Goal: Task Accomplishment & Management: Manage account settings

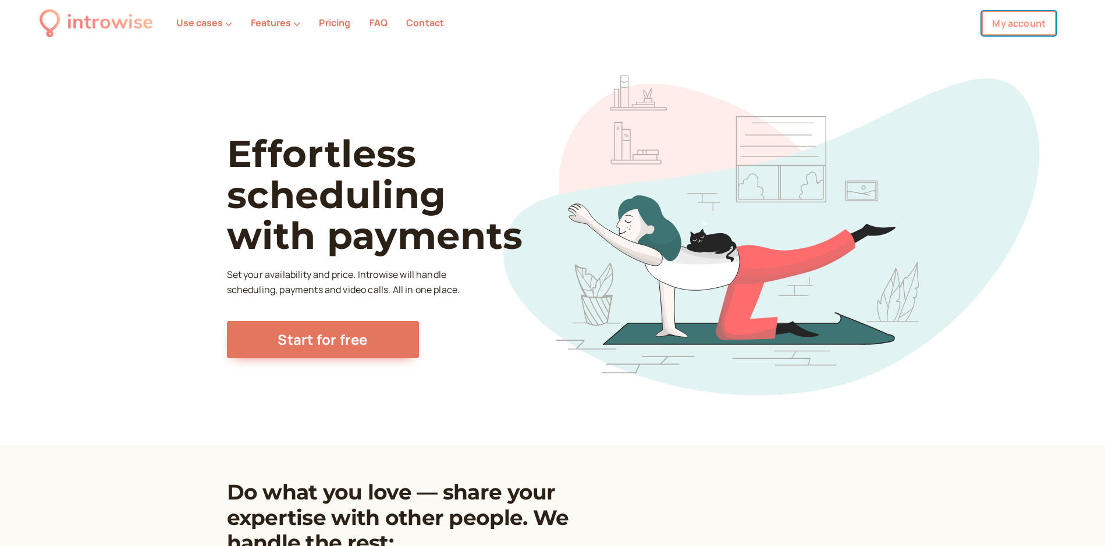
click at [1014, 26] on link "My account" at bounding box center [1019, 23] width 74 height 24
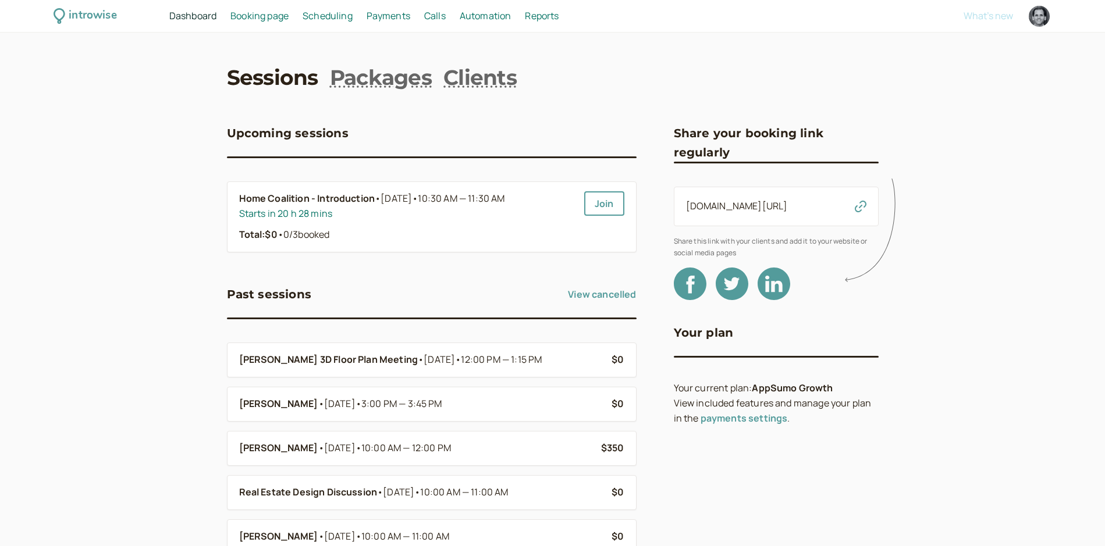
click at [317, 16] on span "Scheduling" at bounding box center [328, 15] width 50 height 13
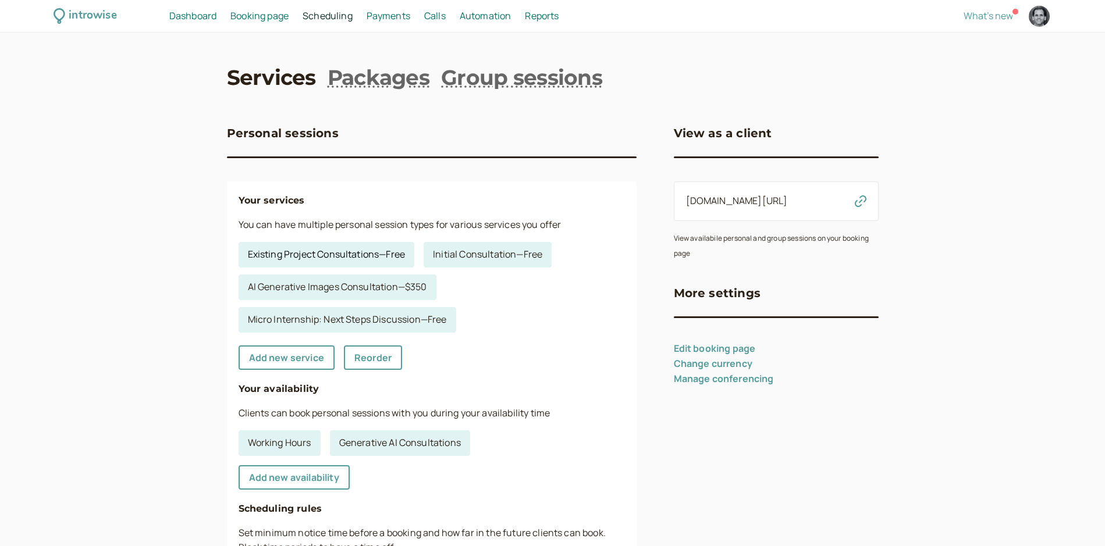
click at [370, 254] on link "Existing Project Consultations — Free" at bounding box center [327, 255] width 176 height 26
select select "60"
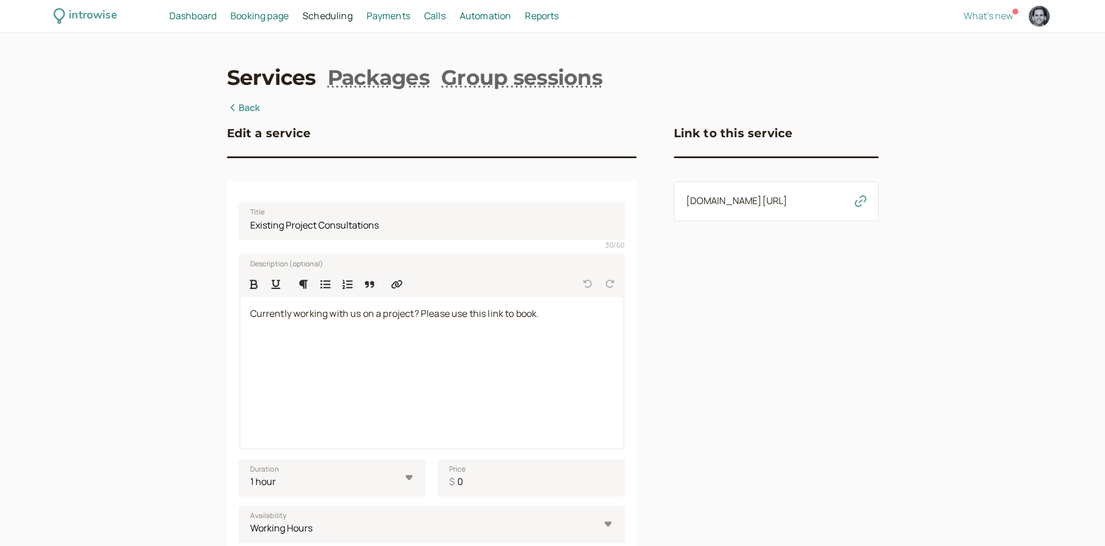
click at [274, 16] on span "Booking page" at bounding box center [259, 15] width 58 height 13
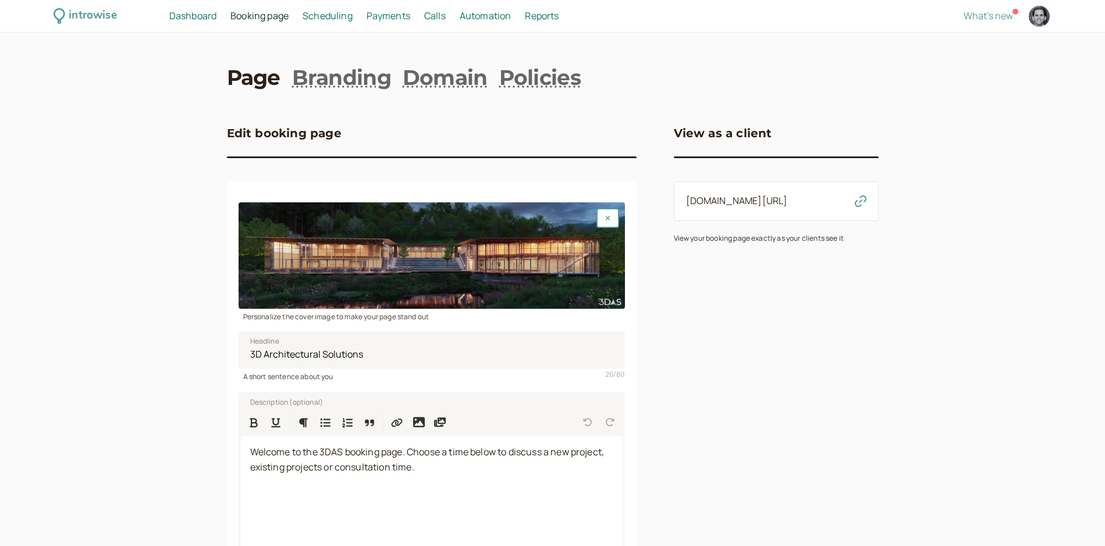
click at [402, 13] on span "Payments" at bounding box center [389, 15] width 44 height 13
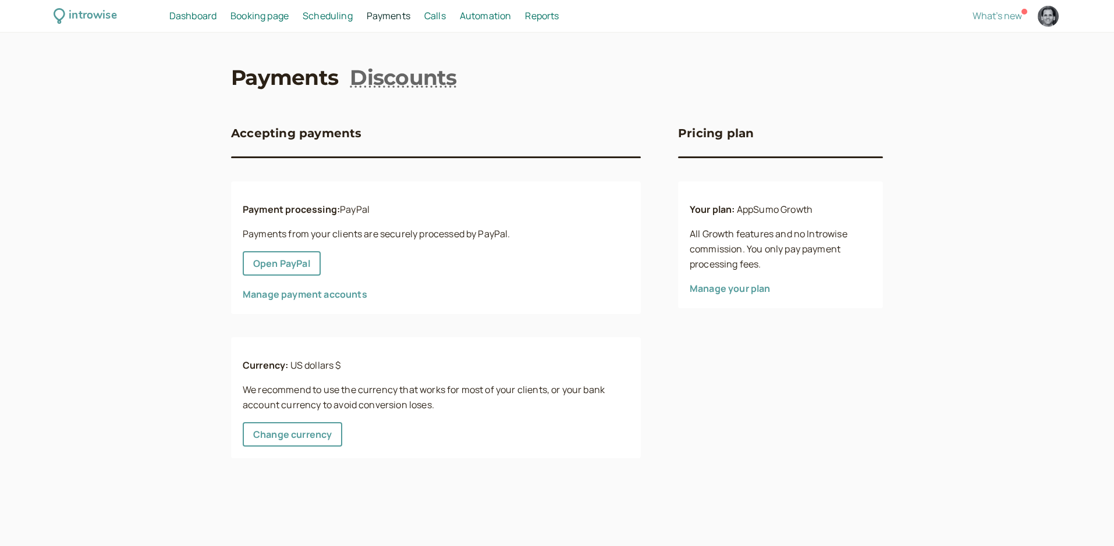
click at [251, 17] on span "Booking page" at bounding box center [259, 15] width 58 height 13
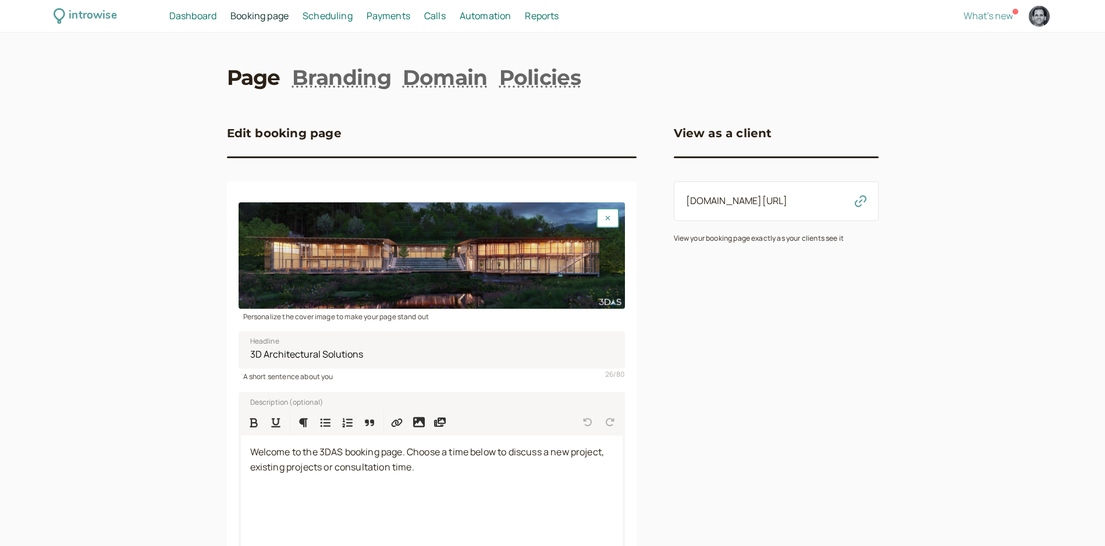
click at [314, 19] on span "Scheduling" at bounding box center [328, 15] width 50 height 13
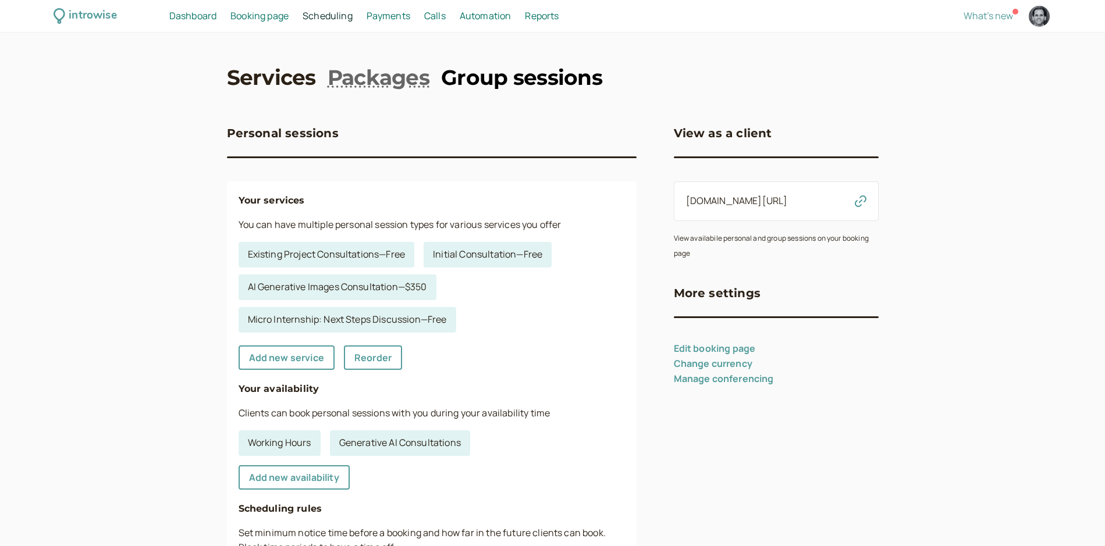
click at [491, 73] on link "Group sessions" at bounding box center [521, 77] width 161 height 29
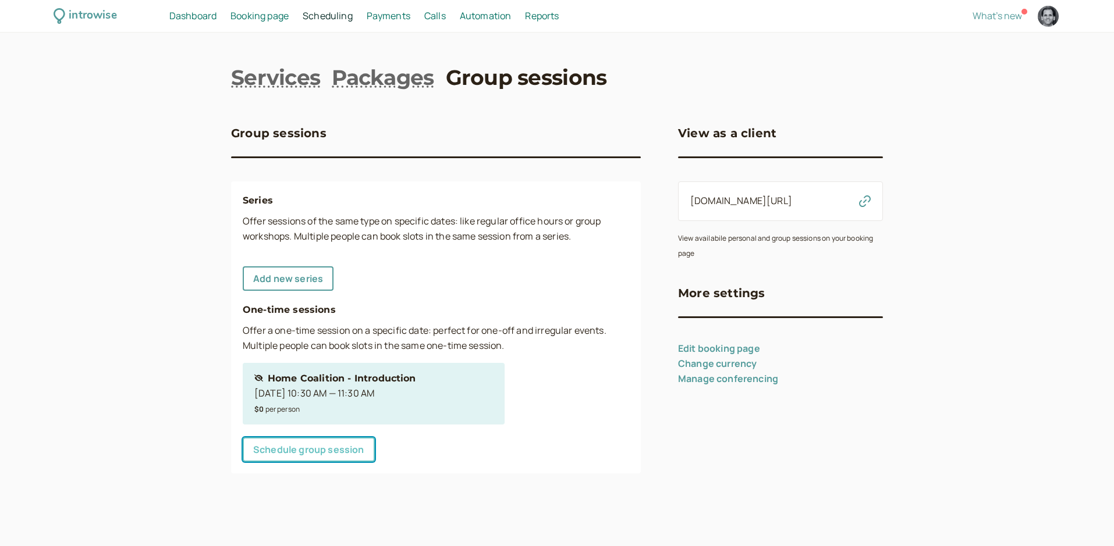
click at [361, 449] on link "Schedule group session" at bounding box center [309, 450] width 132 height 24
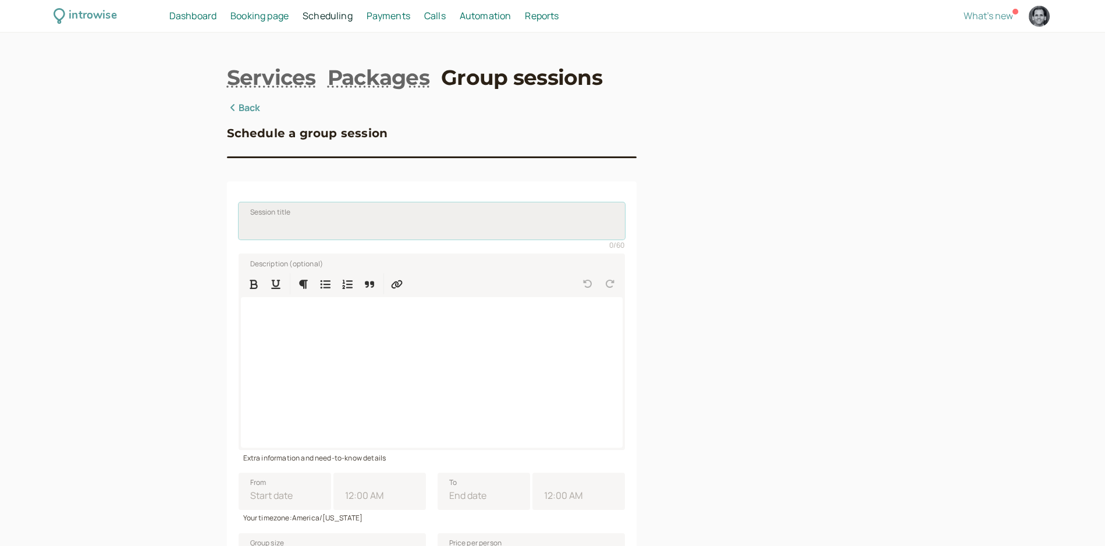
click at [288, 228] on input "Session title" at bounding box center [432, 221] width 386 height 37
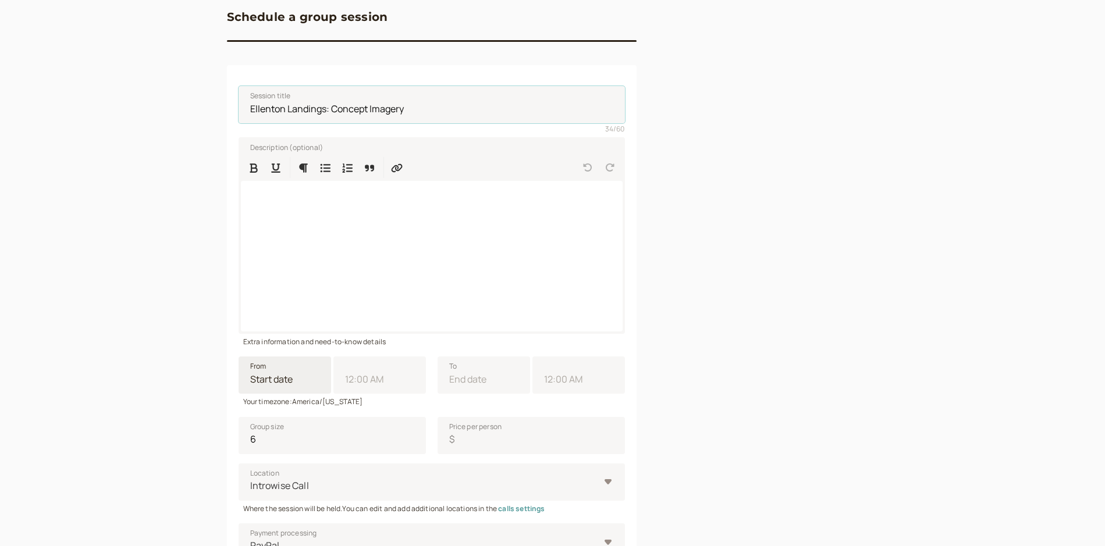
type input "Ellenton Landings: Concept Imagery"
click at [312, 387] on input "From" at bounding box center [285, 375] width 93 height 37
click at [303, 484] on div "18" at bounding box center [304, 489] width 16 height 16
click at [303, 394] on input "From Next Month [DATE] Su Mo Tu We Th Fr Sa 31 1 2 3 4 5 6 7 8 9 10 11 12 13 14…" at bounding box center [285, 375] width 93 height 37
type input "[DATE]"
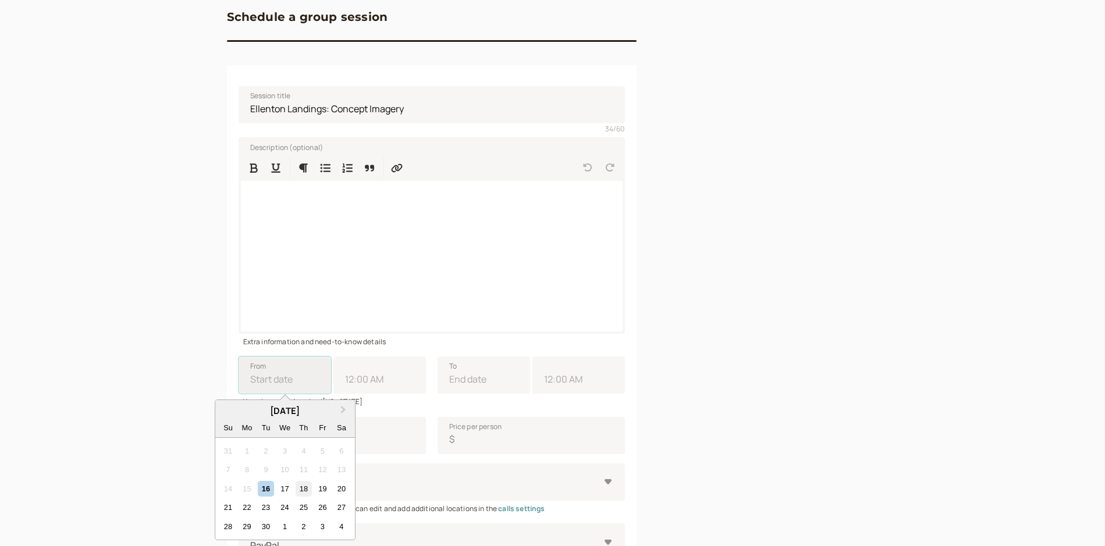
type input "11:00 AM"
type input "[DATE]"
type input "12:00 PM"
click at [370, 374] on input "11:00 AM" at bounding box center [379, 375] width 93 height 37
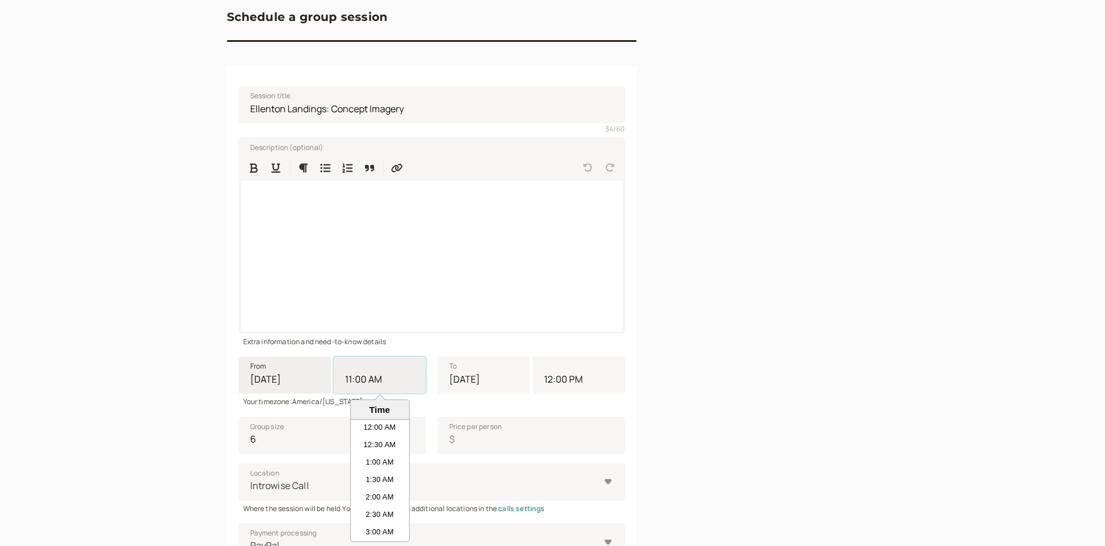
scroll to position [332, 0]
click at [371, 440] on li "10:00 AM" at bounding box center [380, 445] width 58 height 17
click at [371, 394] on input "11:00 AM" at bounding box center [379, 375] width 93 height 37
type input "10:00 AM"
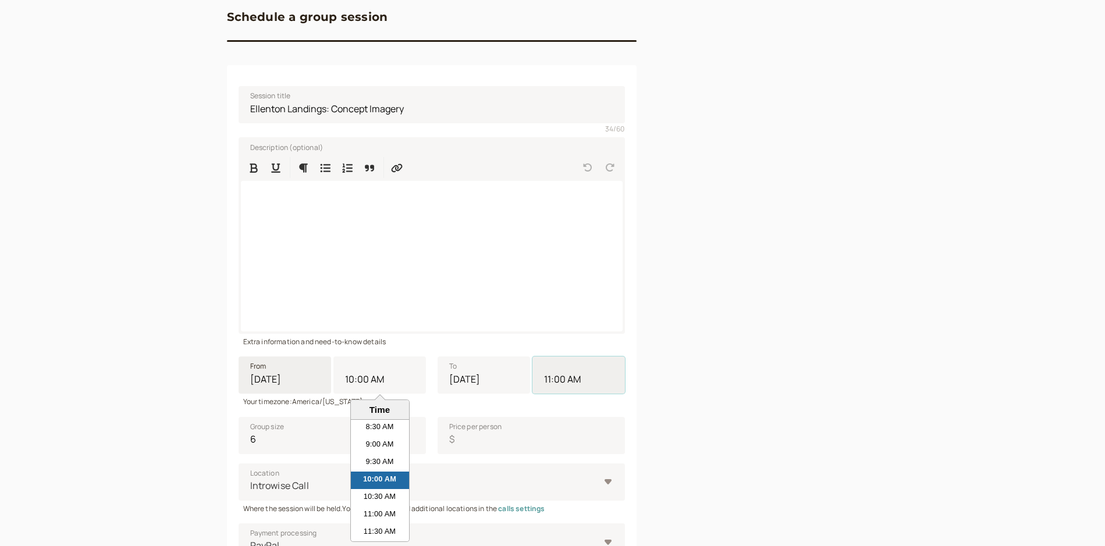
click at [583, 381] on input "11:00 AM" at bounding box center [579, 375] width 93 height 37
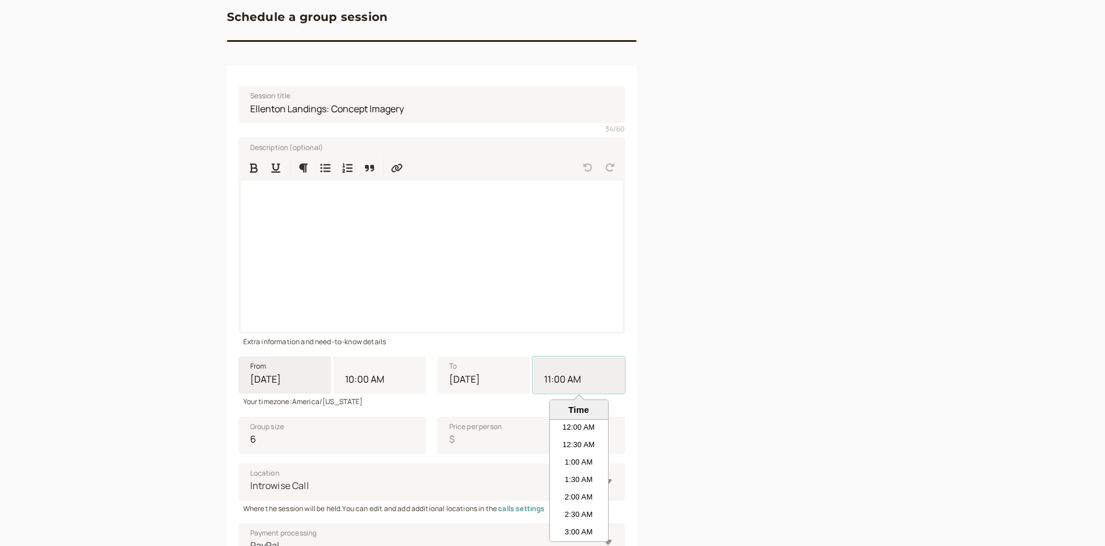
scroll to position [332, 0]
click at [574, 517] on li "12:00 PM" at bounding box center [579, 515] width 58 height 17
click at [574, 394] on input "11:00 AM" at bounding box center [579, 375] width 93 height 37
type input "12:00 PM"
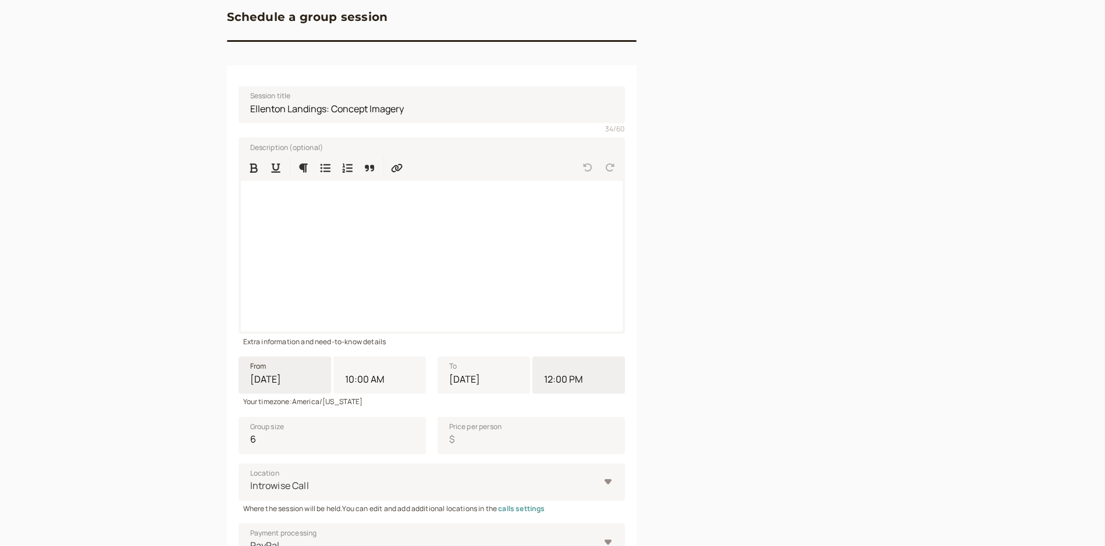
click at [664, 390] on div "Schedule a group session Session title Ellenton Landings: Concept Imagery 34 / …" at bounding box center [553, 359] width 652 height 750
click at [413, 445] on input "5" at bounding box center [332, 435] width 187 height 37
click at [413, 445] on input "4" at bounding box center [332, 435] width 187 height 37
type input "3"
click at [413, 445] on input "3" at bounding box center [332, 435] width 187 height 37
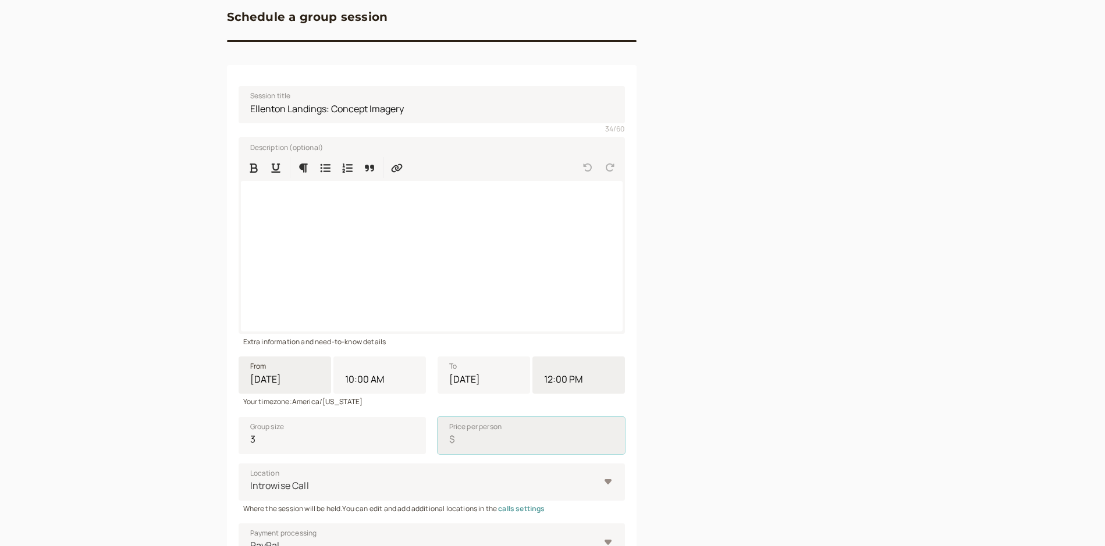
click at [484, 445] on input "Price per person $" at bounding box center [531, 435] width 187 height 37
type input "0"
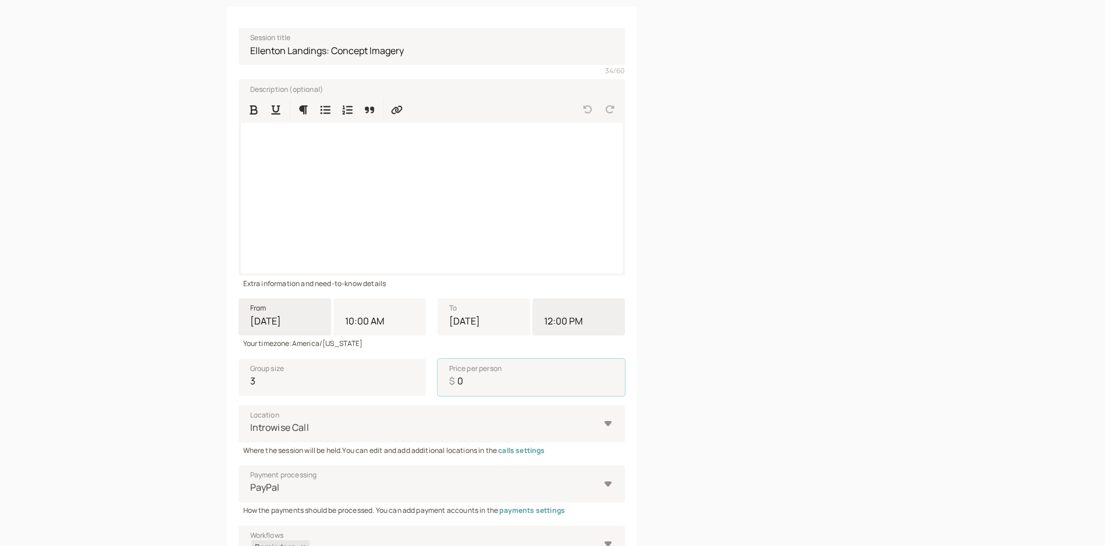
scroll to position [233, 0]
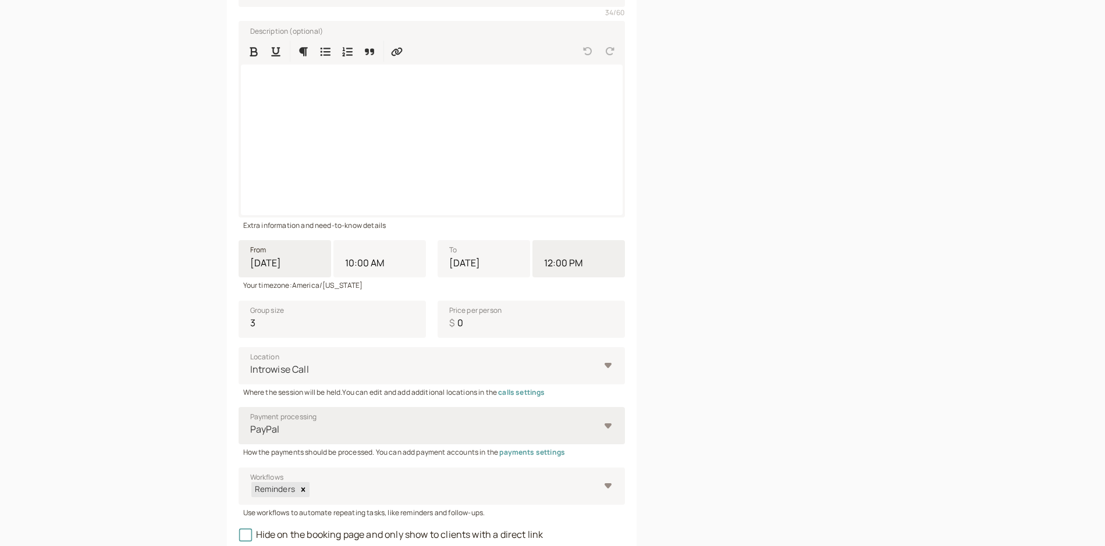
click at [439, 432] on div at bounding box center [424, 430] width 350 height 16
click at [251, 432] on input "Payment processing PayPal" at bounding box center [250, 429] width 2 height 13
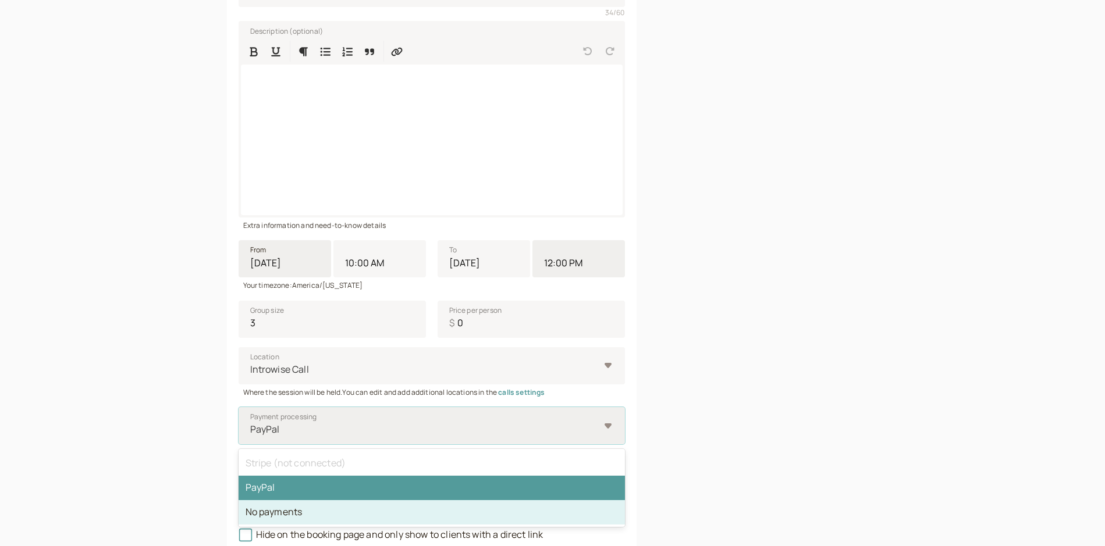
click at [432, 507] on div "No payments" at bounding box center [432, 513] width 386 height 24
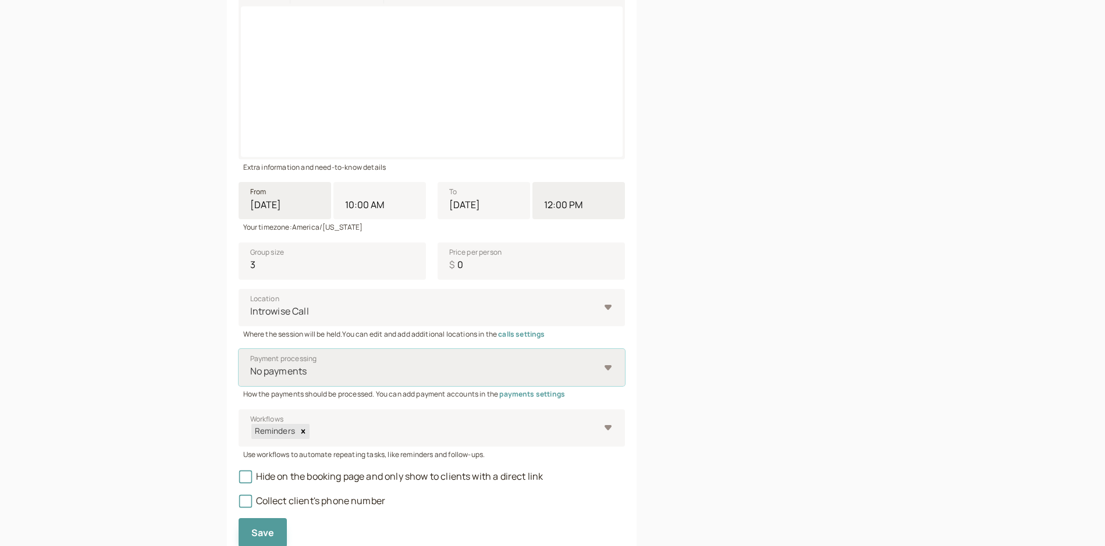
scroll to position [336, 0]
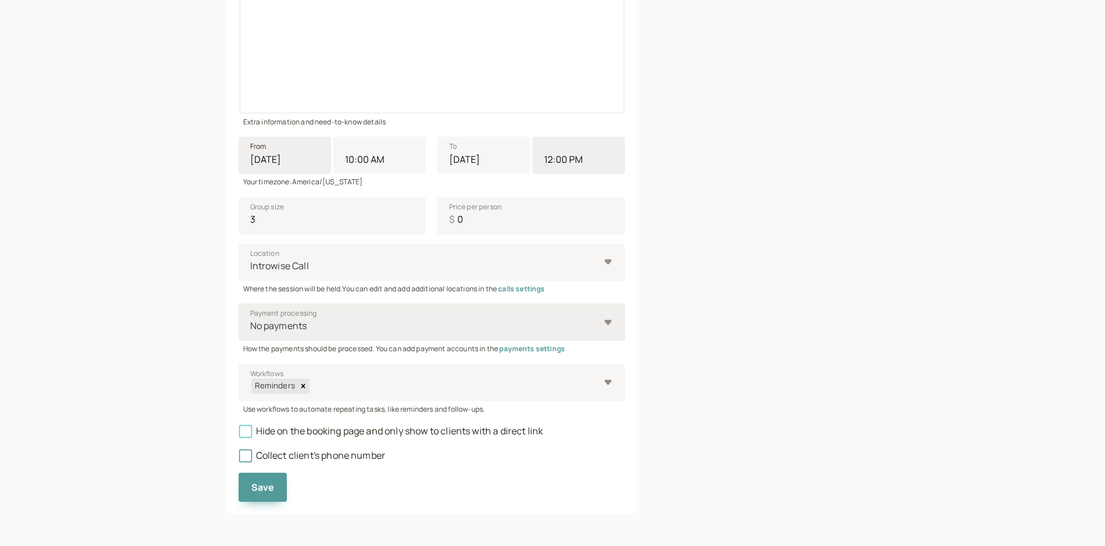
click at [246, 431] on icon at bounding box center [245, 432] width 8 height 8
click at [239, 435] on input "Hide on the booking page and only show to clients with a direct link" at bounding box center [239, 435] width 0 height 0
click at [255, 488] on span "Save" at bounding box center [262, 487] width 23 height 13
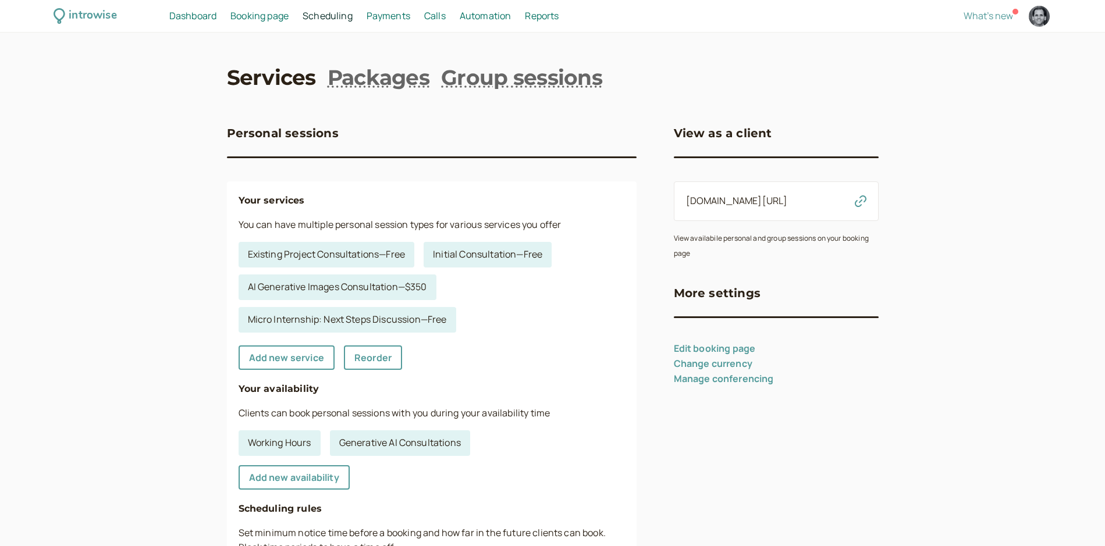
click at [243, 16] on span "Booking page" at bounding box center [259, 15] width 58 height 13
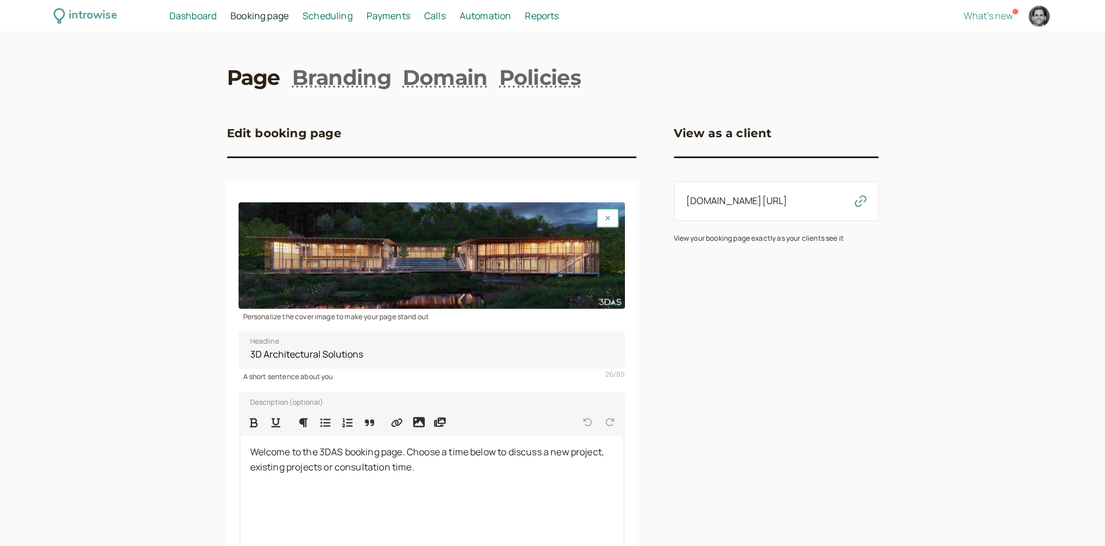
click at [312, 17] on span "Scheduling" at bounding box center [328, 15] width 50 height 13
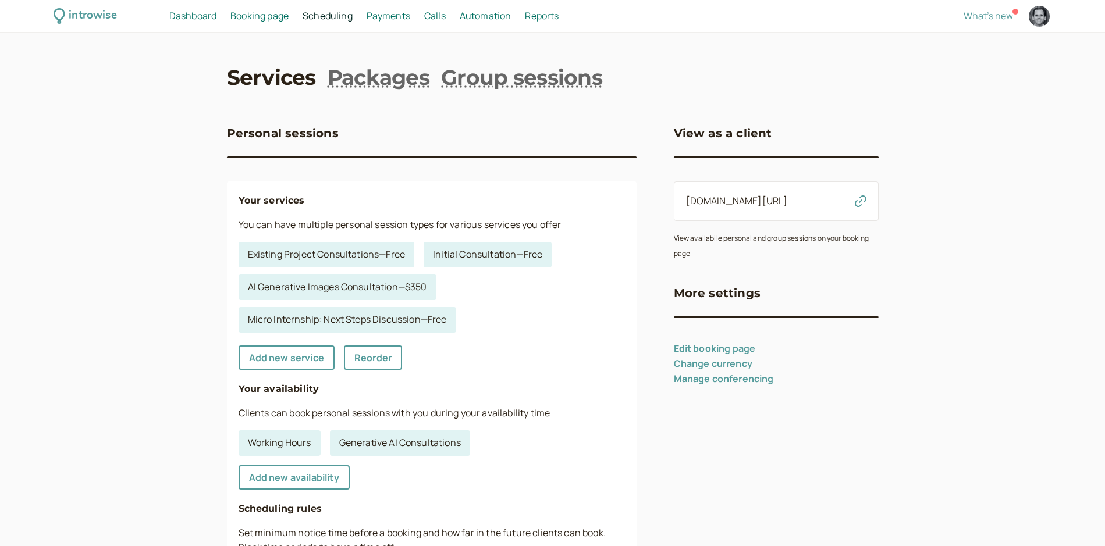
click at [208, 16] on span "Dashboard" at bounding box center [192, 15] width 47 height 13
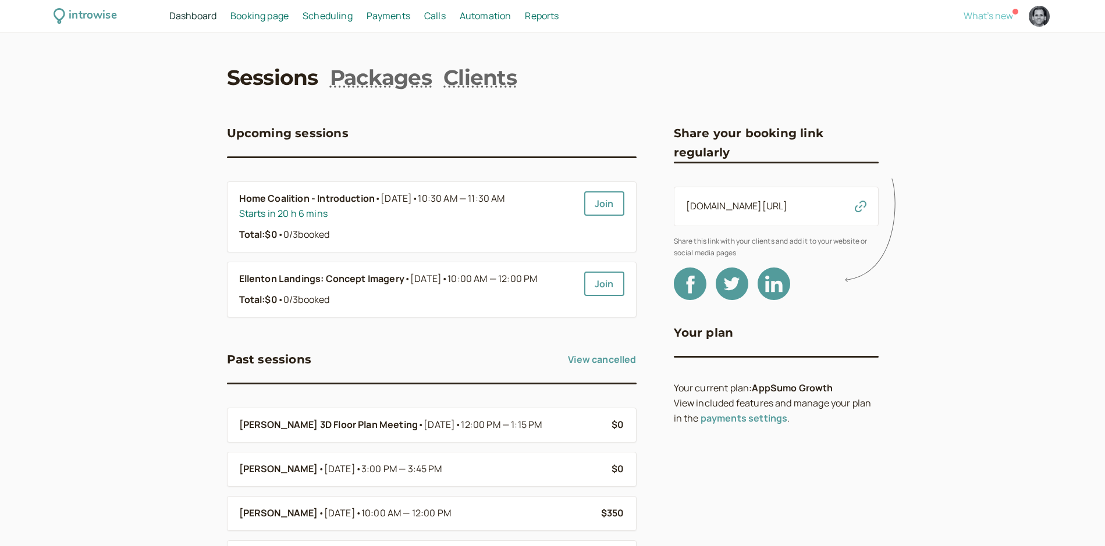
click at [971, 12] on span "What's new" at bounding box center [988, 15] width 49 height 13
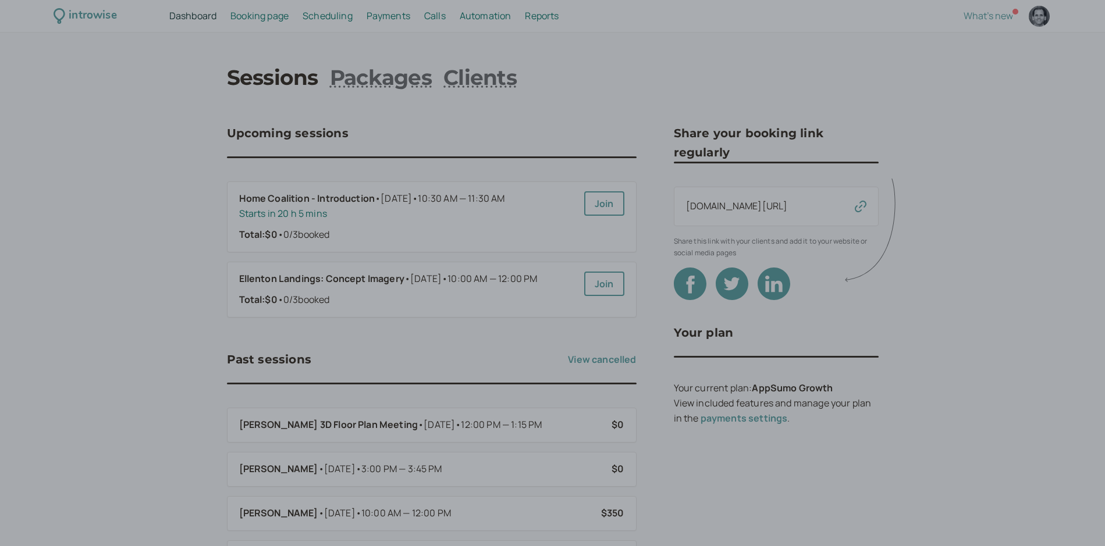
click at [704, 81] on div at bounding box center [552, 273] width 1105 height 546
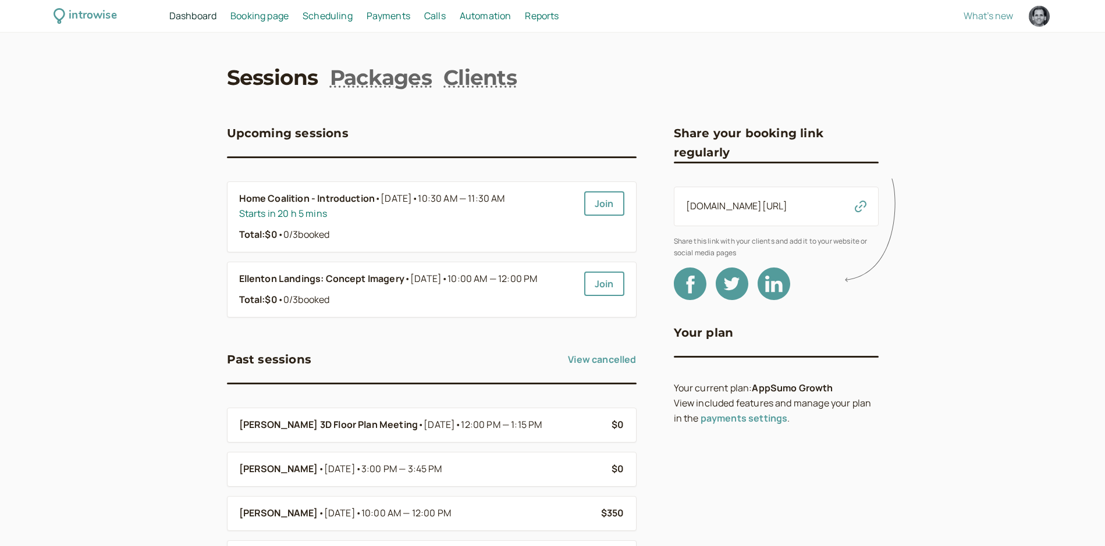
click at [247, 7] on div "introwise Dashboard Dashboard Booking page Booking Scheduling Scheduling Paymen…" at bounding box center [552, 16] width 1105 height 33
click at [247, 13] on span "Booking page" at bounding box center [259, 15] width 58 height 13
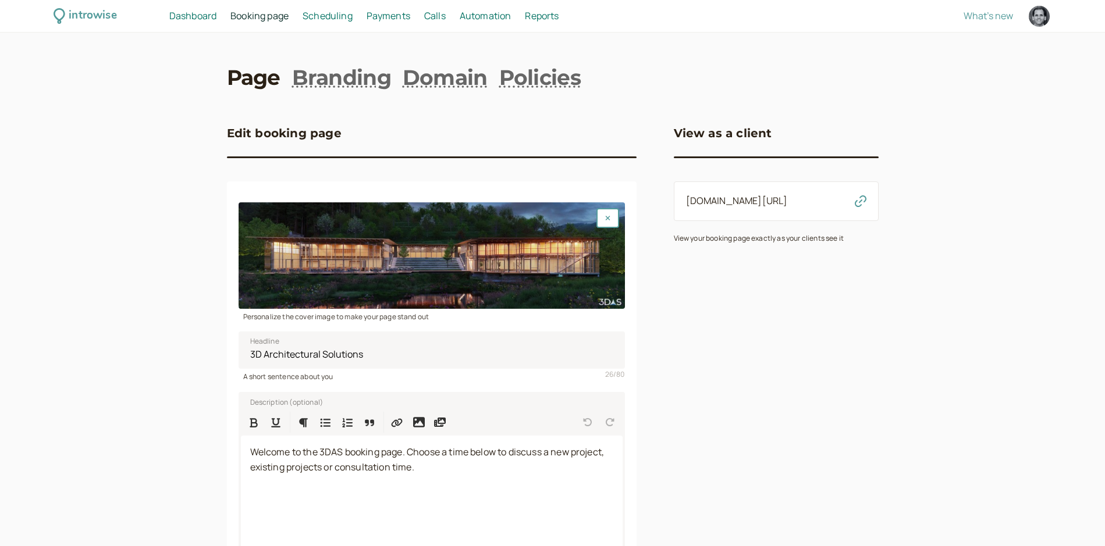
click at [732, 196] on link "[DOMAIN_NAME][URL]" at bounding box center [737, 200] width 102 height 13
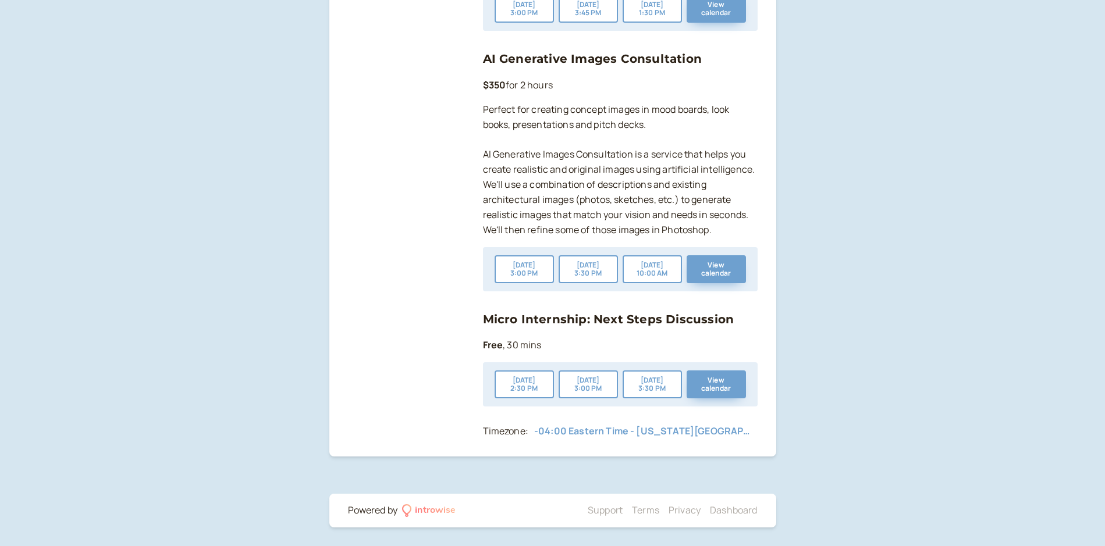
scroll to position [566, 0]
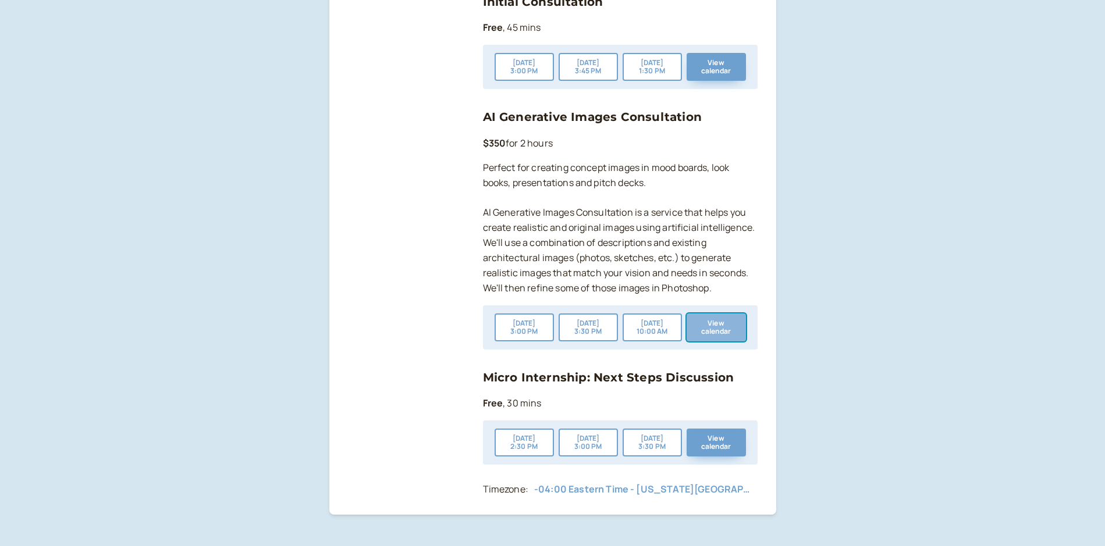
click at [720, 323] on button "View calendar" at bounding box center [716, 328] width 59 height 28
